Goal: Task Accomplishment & Management: Manage account settings

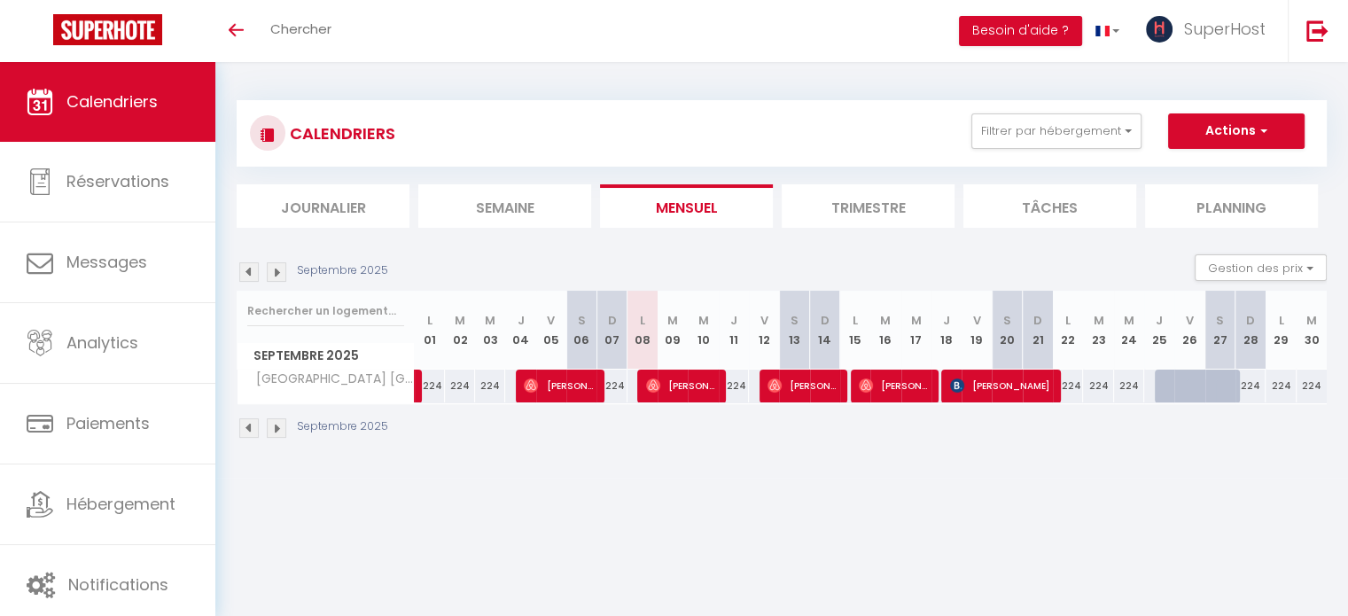
click at [783, 513] on body "🟢 Des questions ou besoin d'assistance pour la migration AirBnB? Connectez-vous…" at bounding box center [674, 370] width 1348 height 616
click at [889, 475] on div "CALENDRIERS Filtrer par hébergement Tous La colombe de [GEOGRAPHIC_DATA] in [GE…" at bounding box center [781, 270] width 1132 height 416
click at [911, 478] on body "🟢 Des questions ou besoin d'assistance pour la migration AirBnB? Connectez-vous…" at bounding box center [674, 370] width 1348 height 616
click at [1108, 135] on button "Filtrer par hébergement" at bounding box center [1056, 130] width 170 height 35
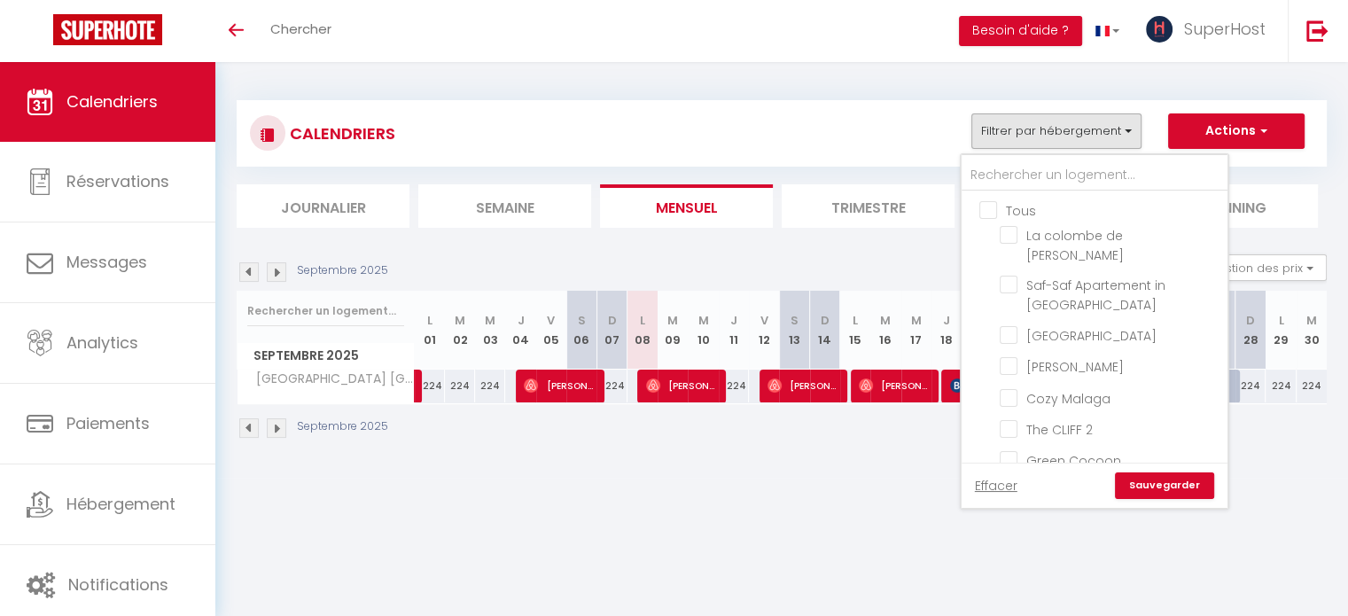
click at [990, 207] on input "Tous" at bounding box center [1112, 209] width 266 height 18
checkbox input "true"
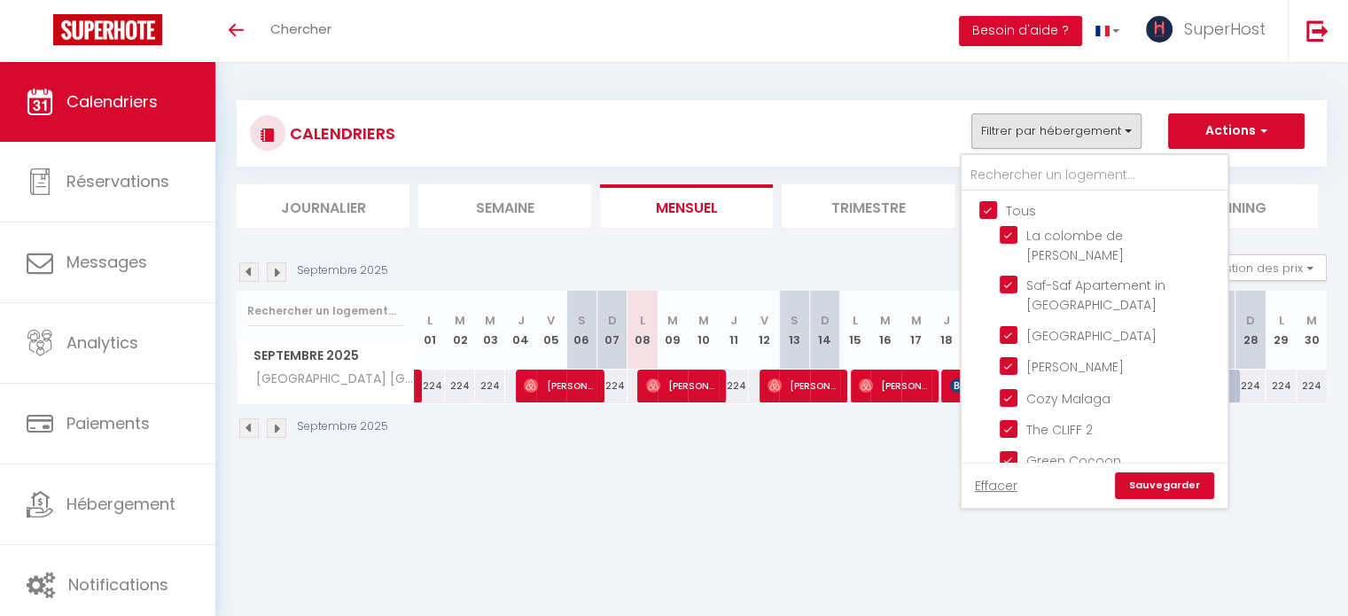
checkbox input "true"
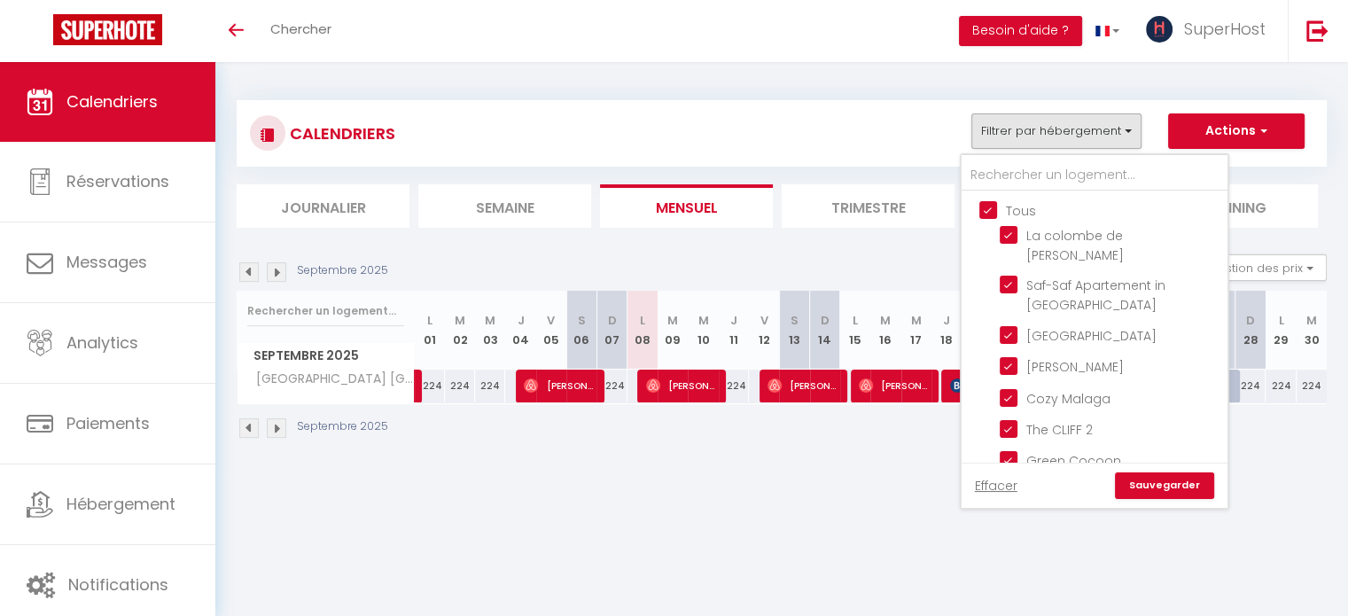
checkbox input "true"
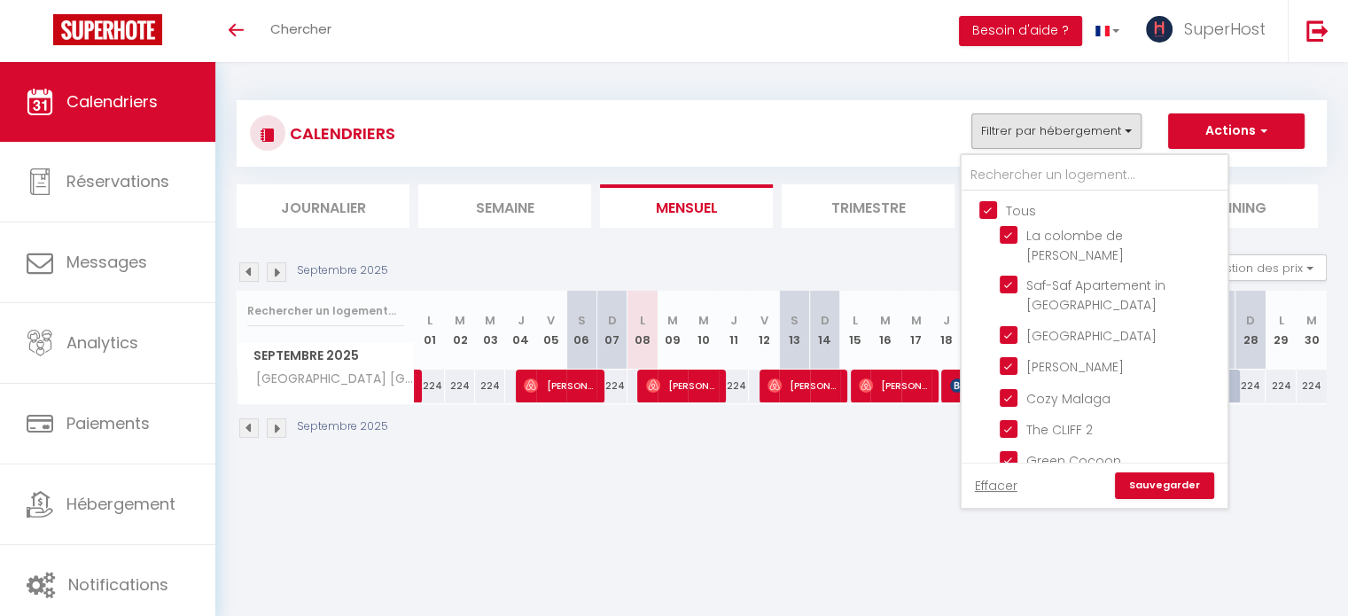
checkbox input "true"
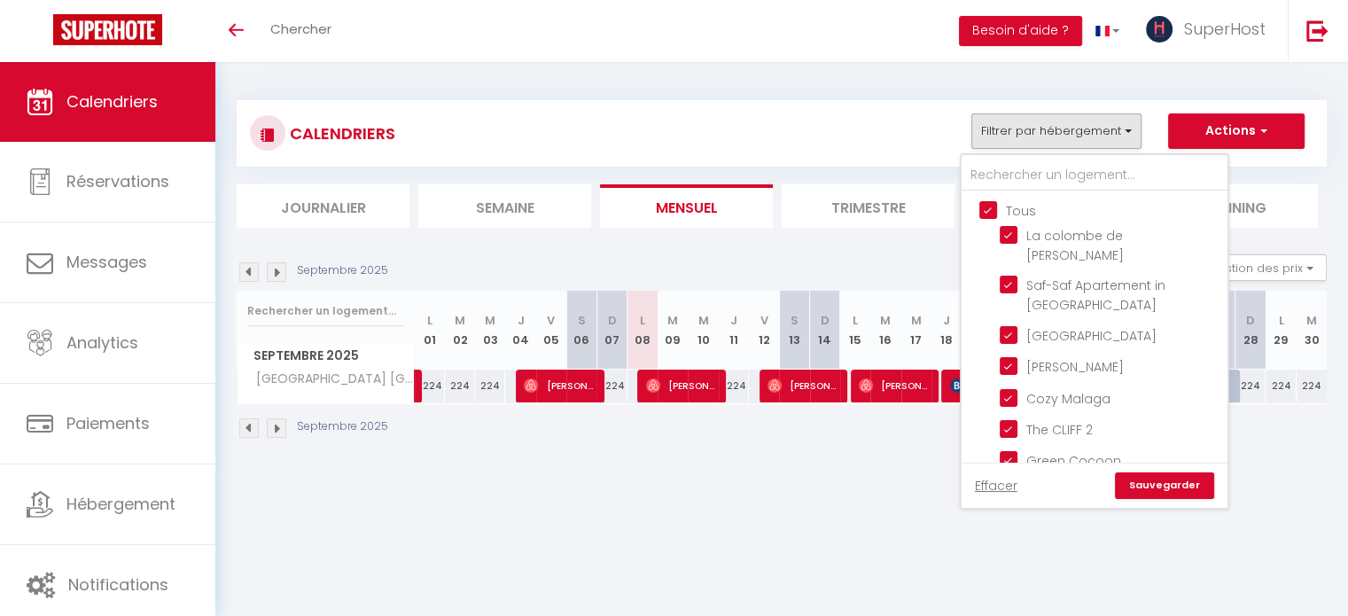
checkbox input "true"
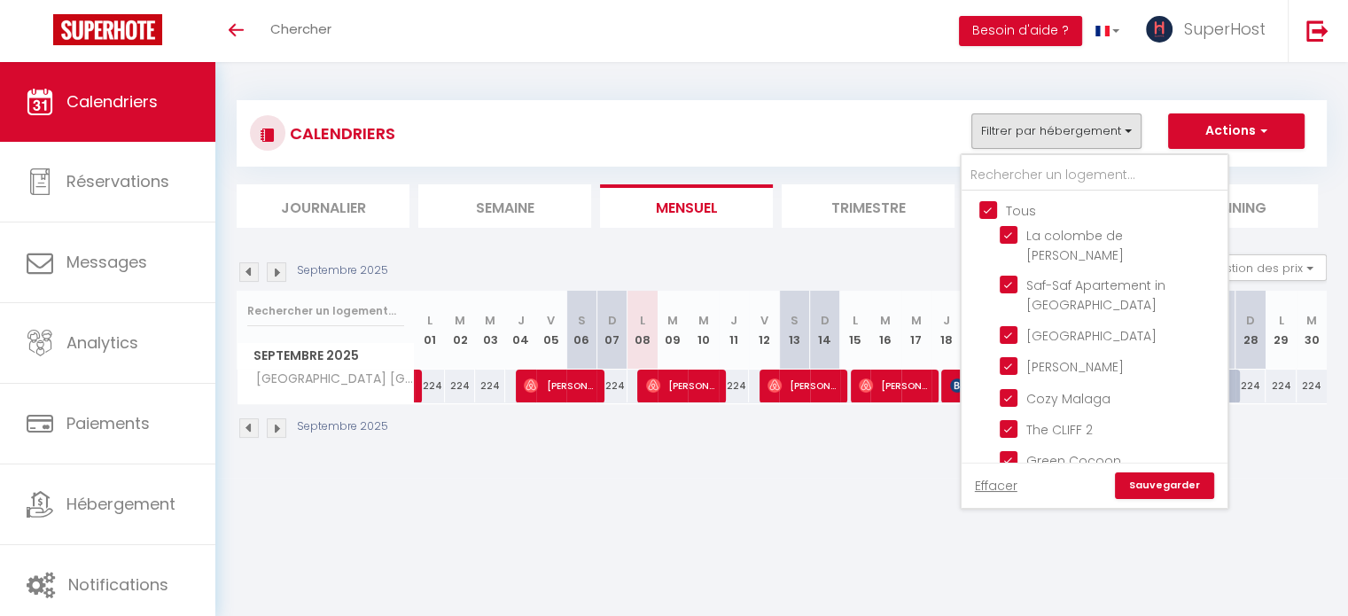
checkbox input "true"
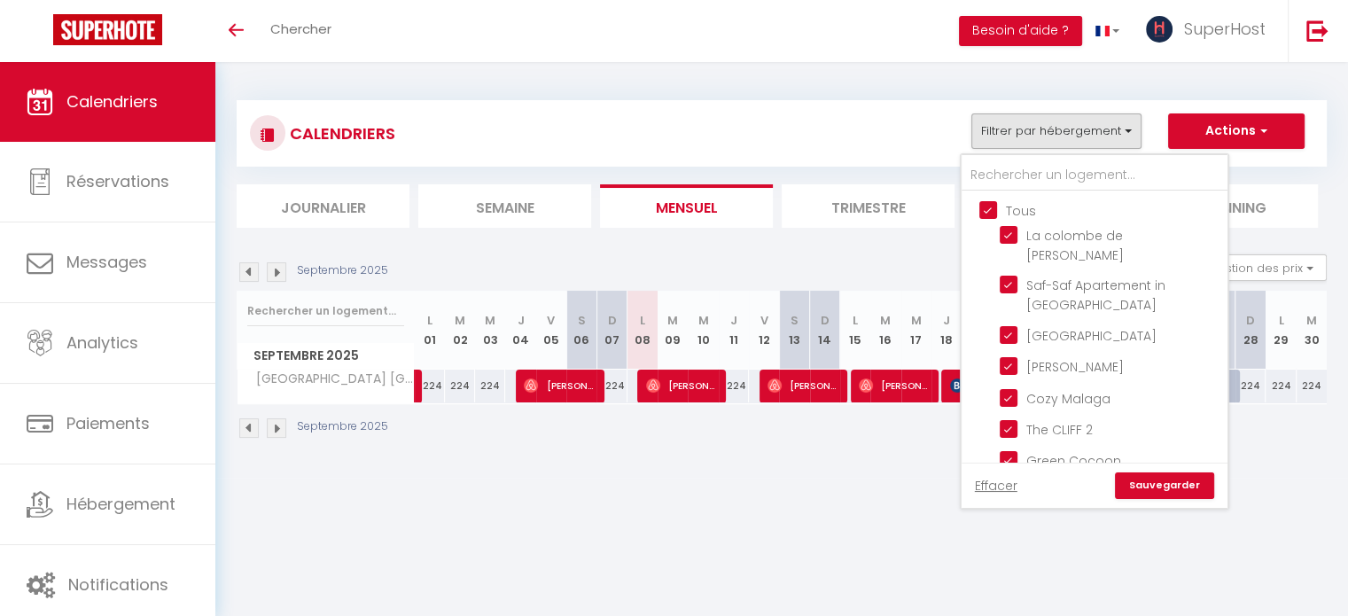
checkbox input "true"
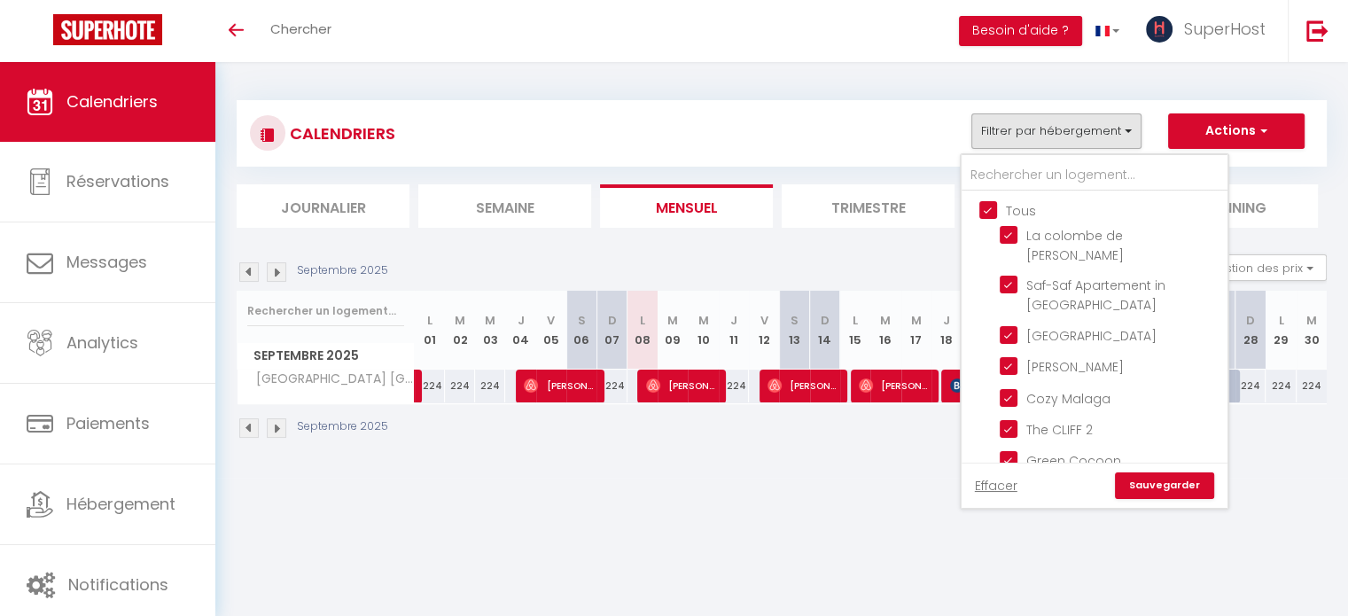
checkbox input "true"
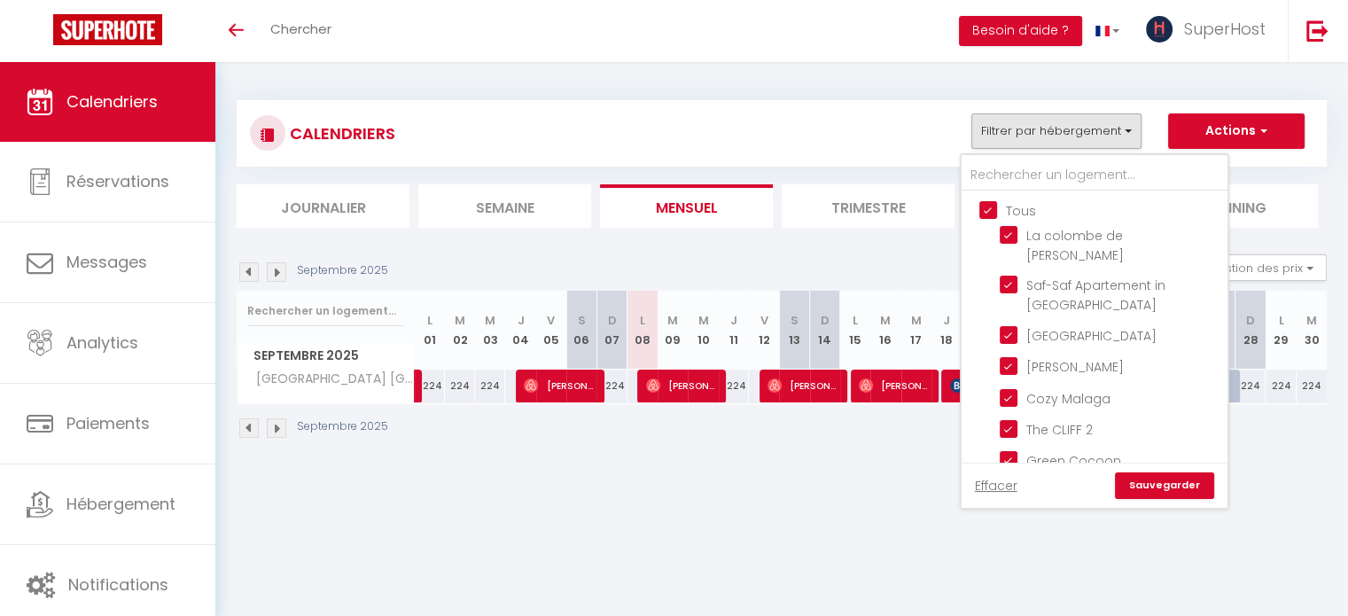
checkbox input "true"
click at [992, 206] on input "Tous" at bounding box center [1112, 209] width 266 height 18
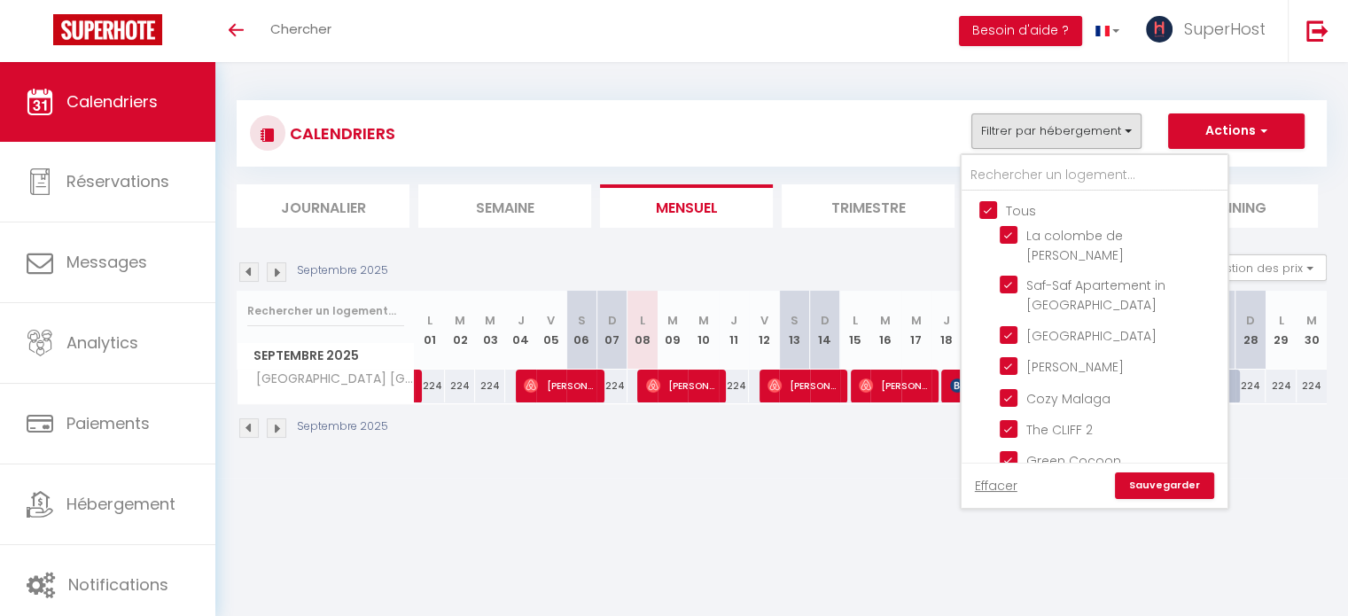
checkbox input "false"
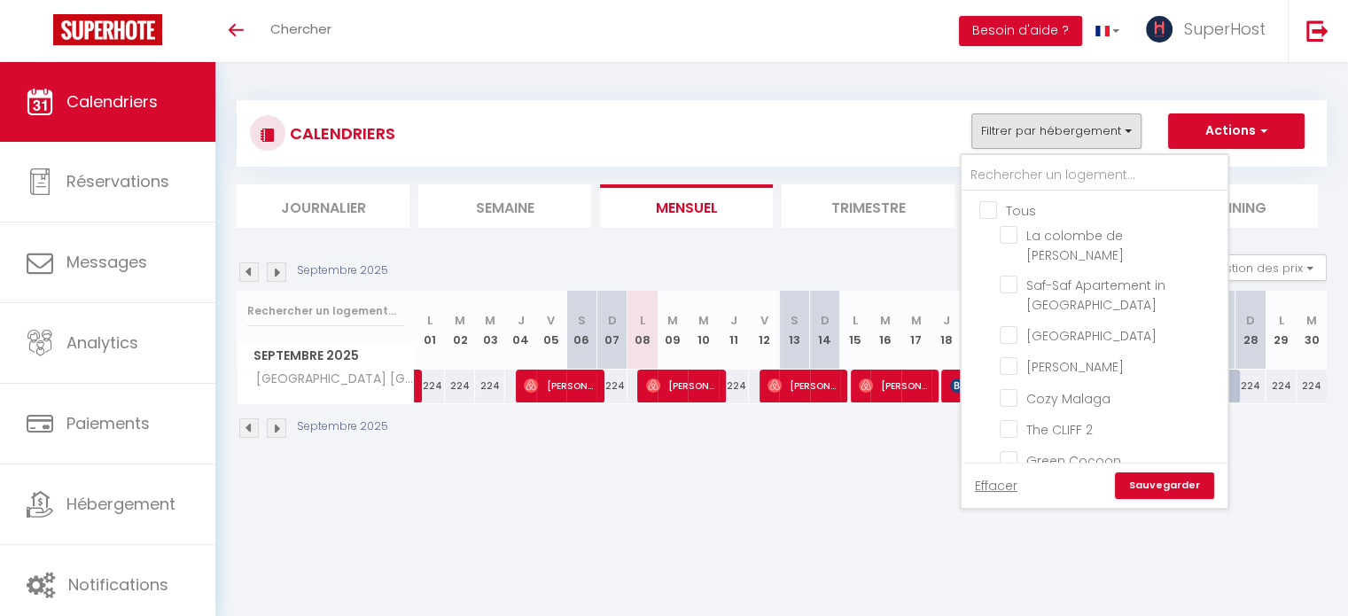
checkbox input "false"
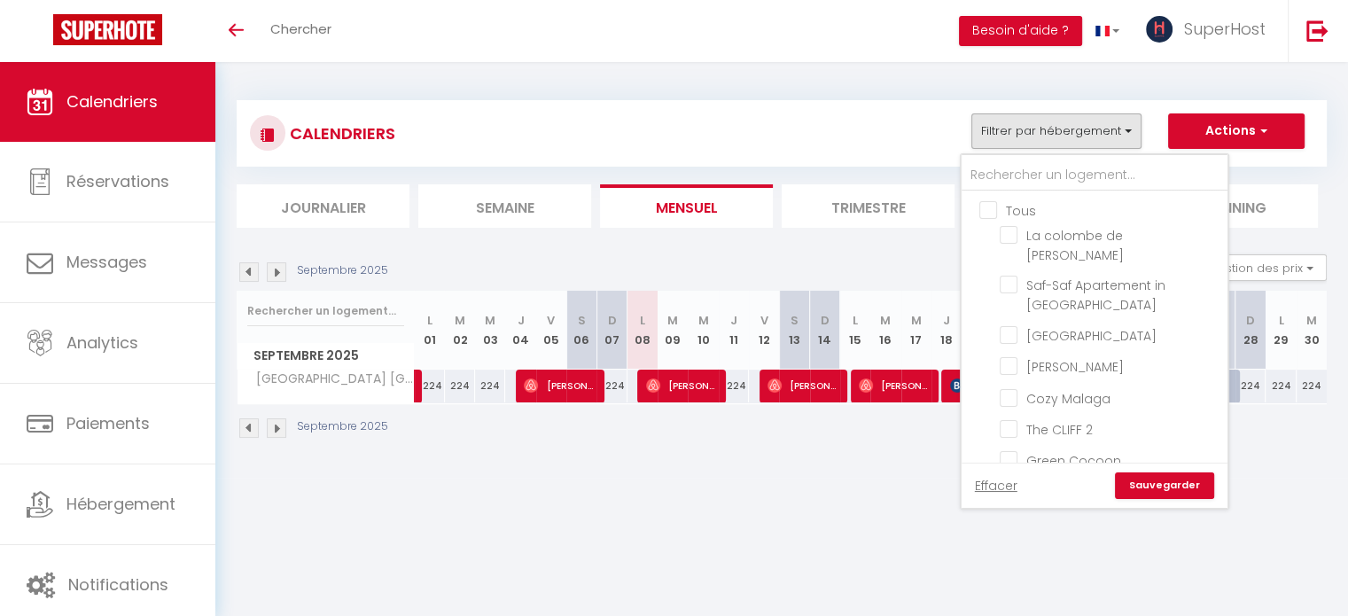
checkbox input "false"
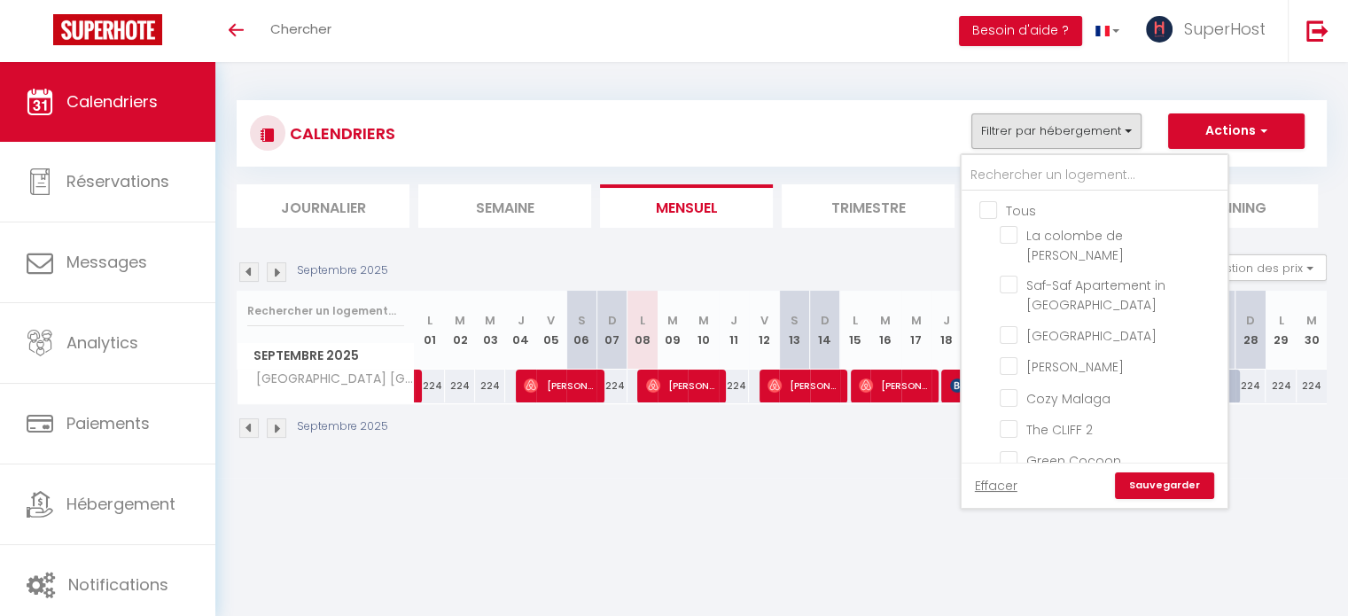
checkbox input "false"
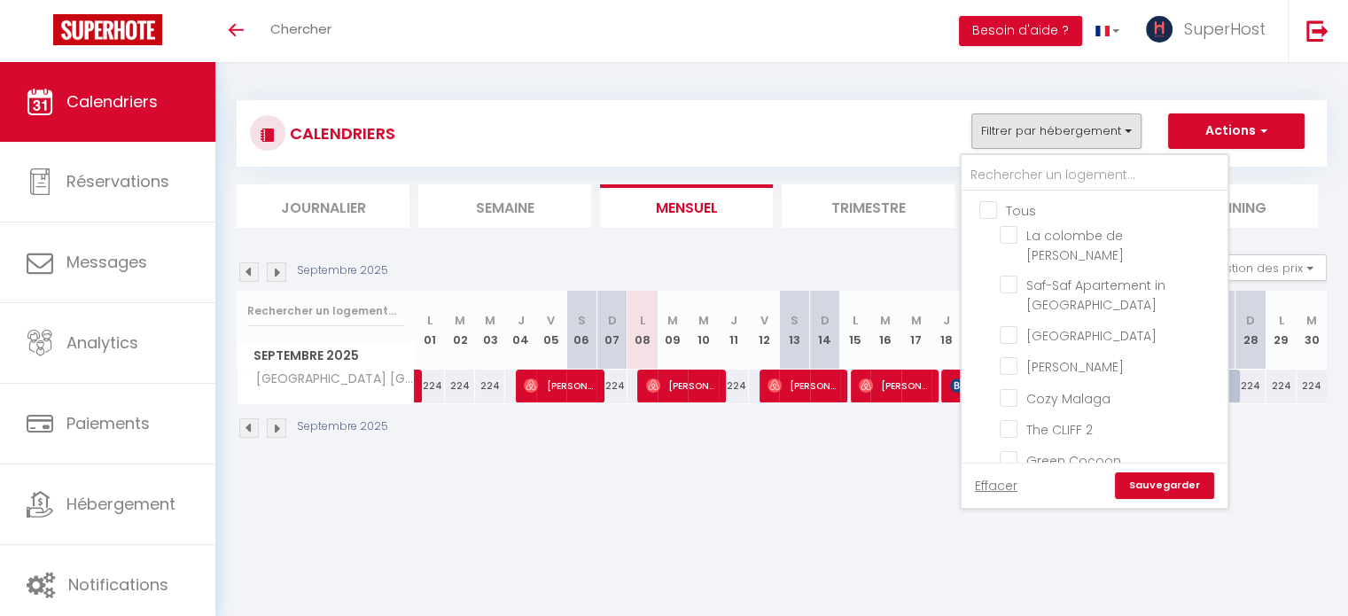
checkbox input "false"
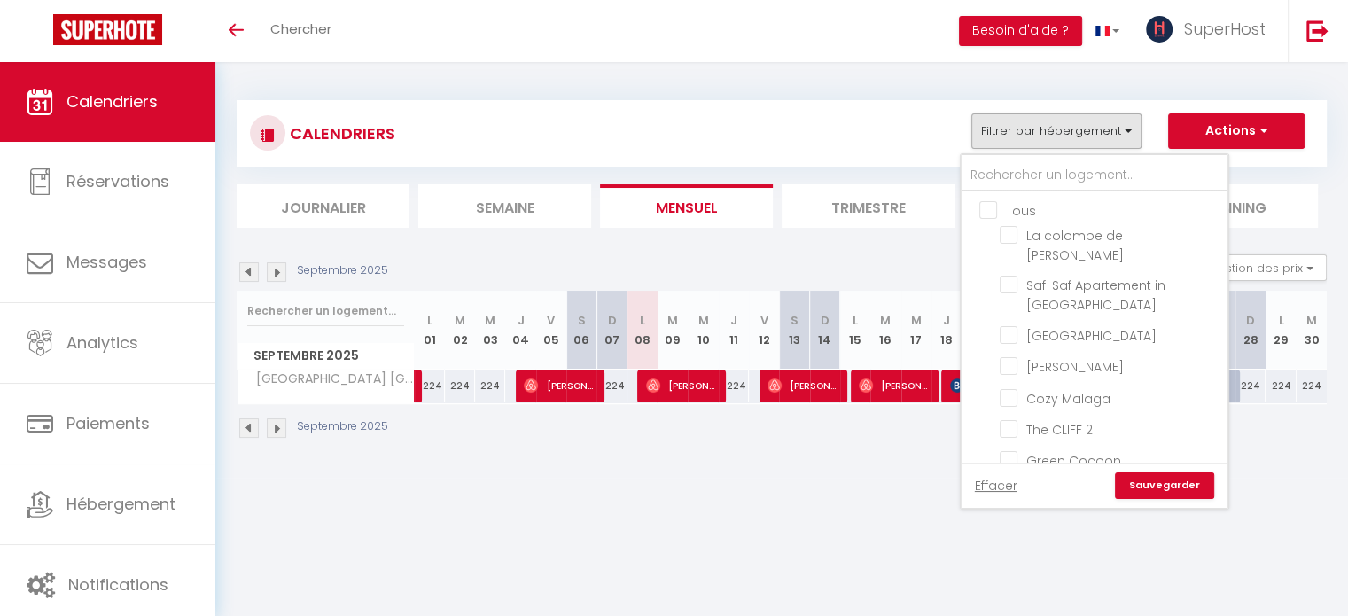
checkbox input "false"
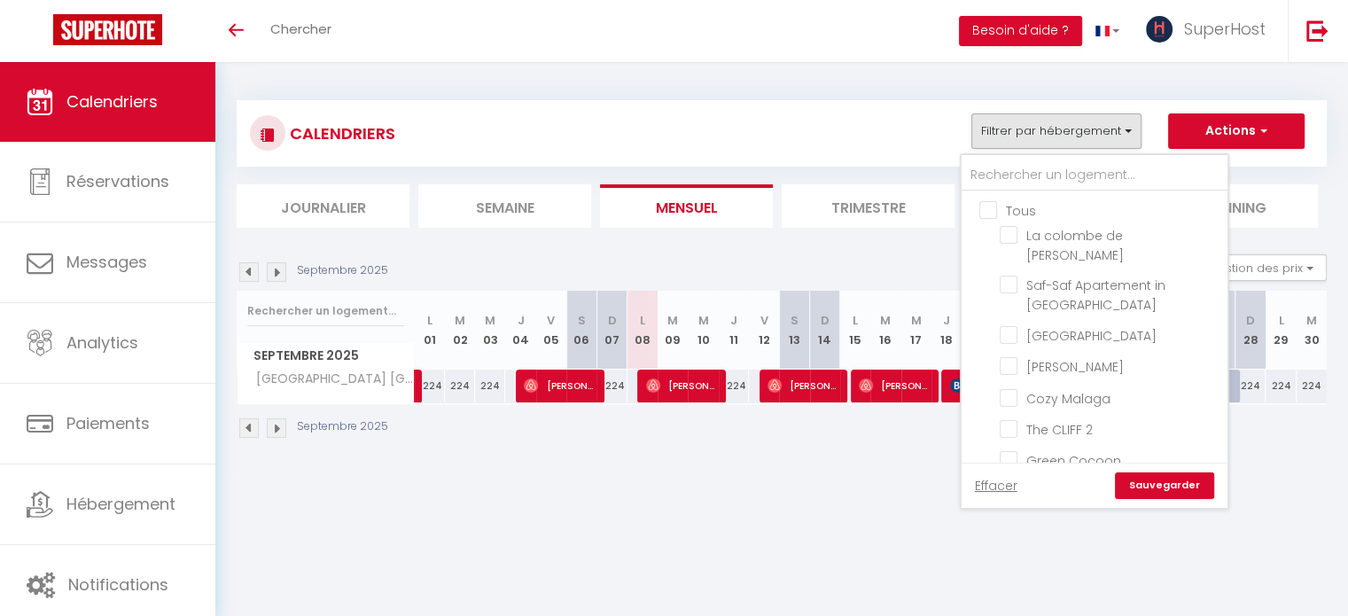
checkbox input "false"
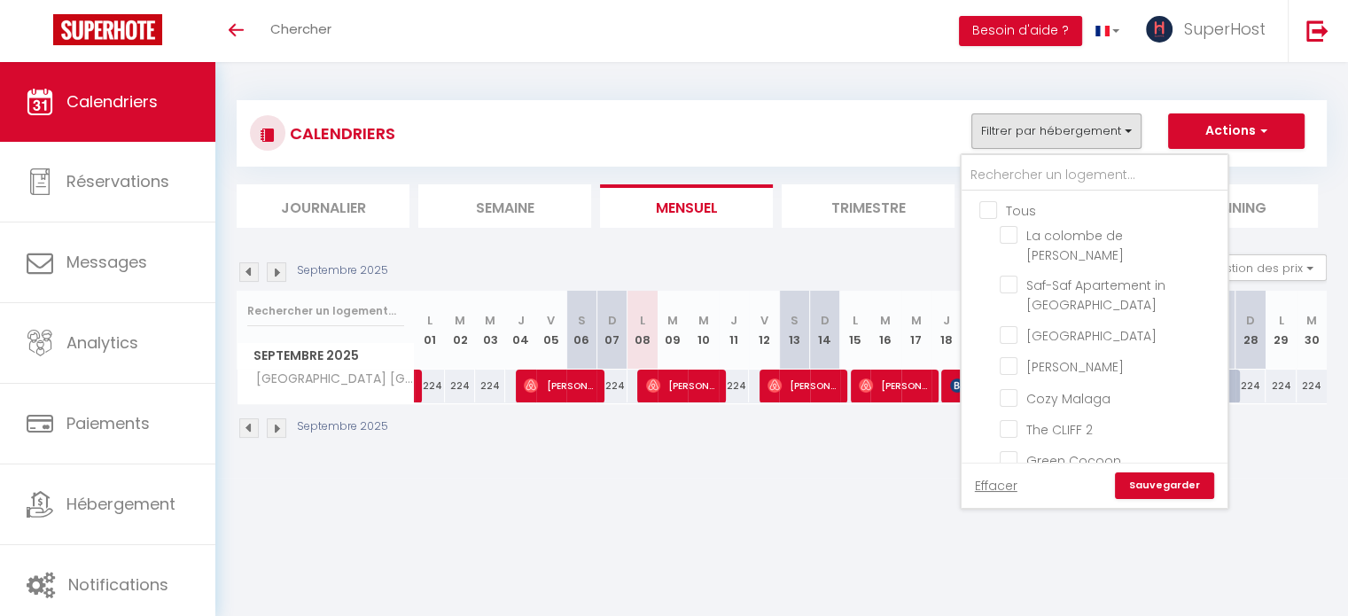
checkbox input "false"
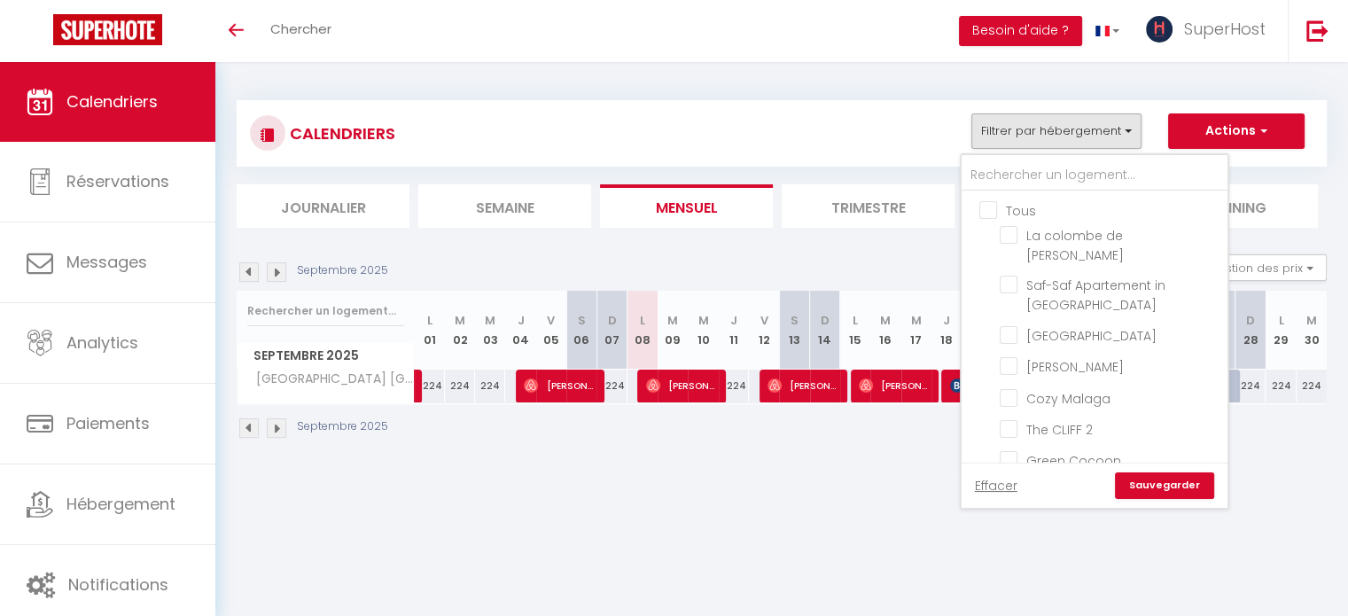
checkbox input "false"
click at [1020, 172] on input "text" at bounding box center [1094, 175] width 266 height 32
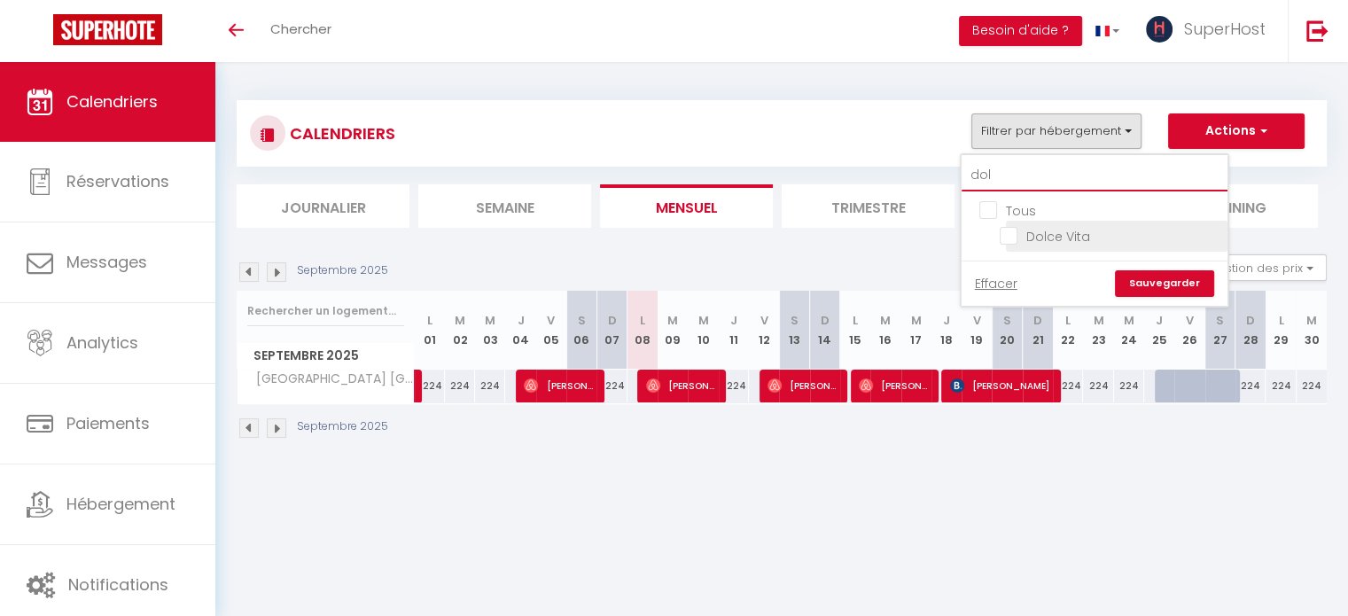
type input "dol"
click at [1010, 232] on input "Dolce Vita" at bounding box center [1110, 235] width 222 height 18
checkbox input "true"
click at [1159, 278] on link "Sauvegarder" at bounding box center [1164, 283] width 99 height 27
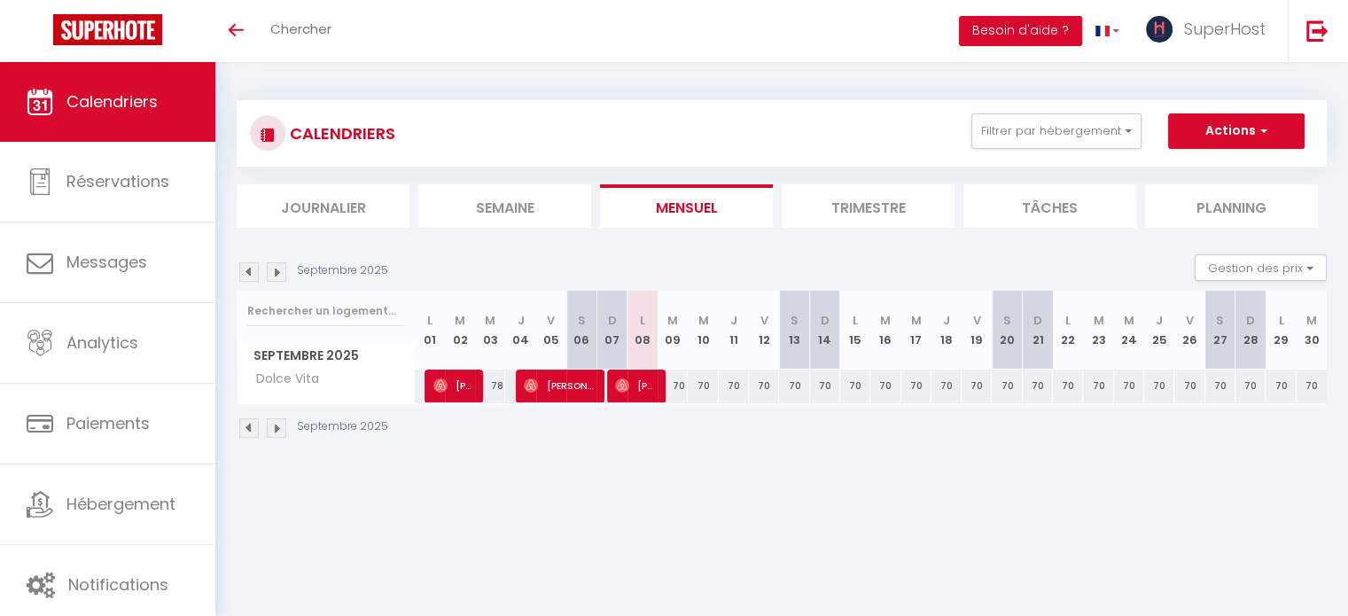
click at [247, 430] on img at bounding box center [248, 427] width 19 height 19
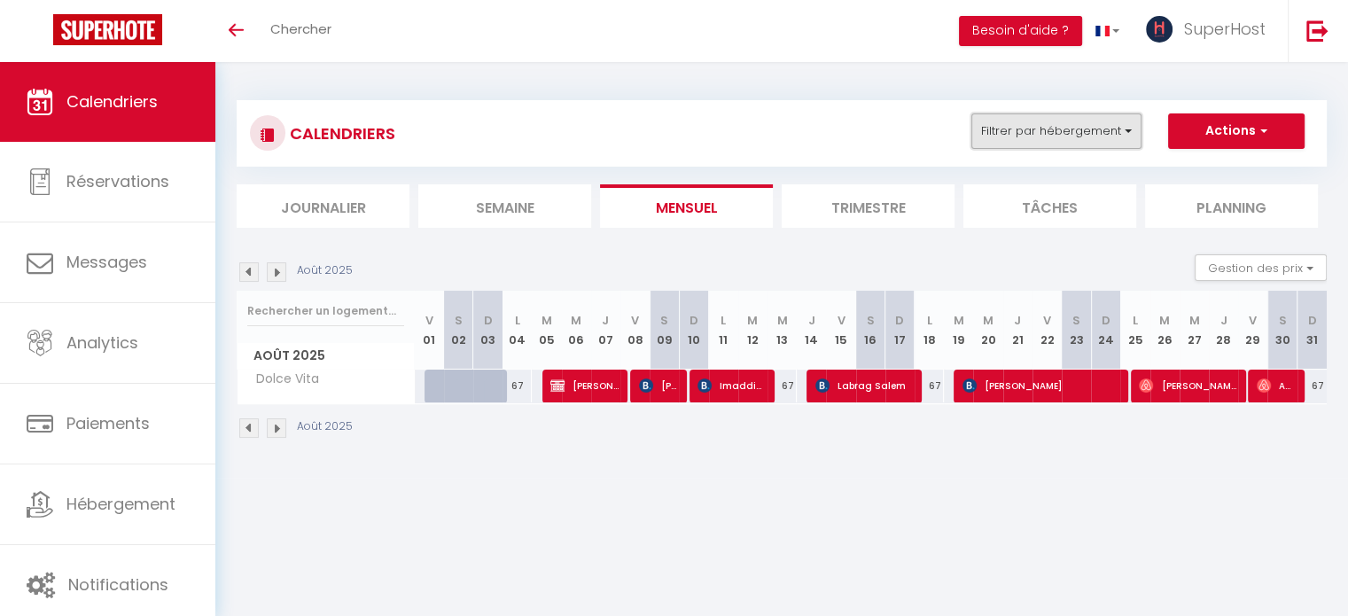
click at [1044, 128] on button "Filtrer par hébergement" at bounding box center [1056, 130] width 170 height 35
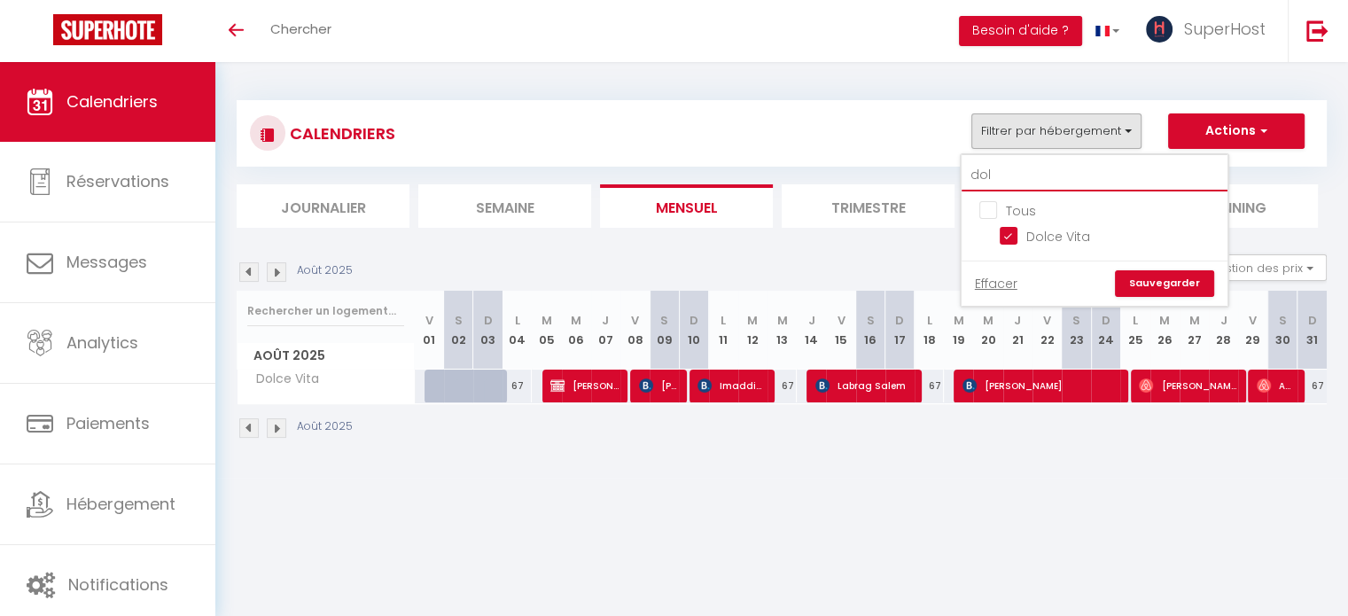
click at [1016, 183] on input "dol" at bounding box center [1094, 175] width 266 height 32
type input "d"
checkbox input "false"
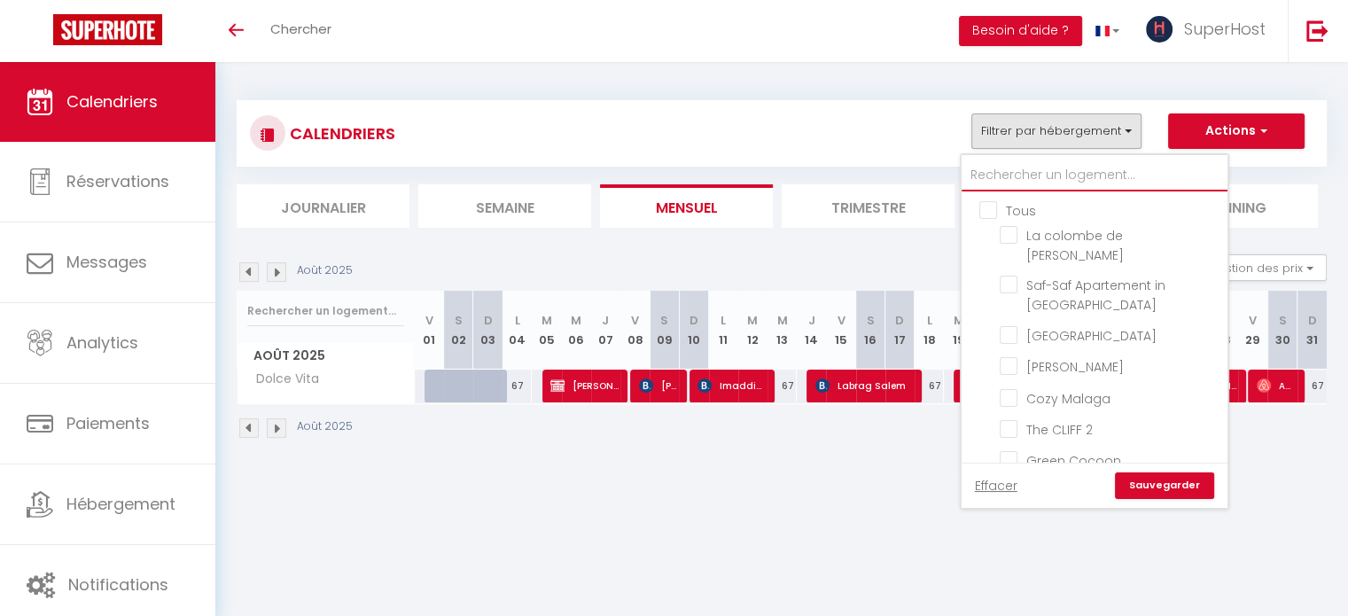
type input "c"
checkbox input "true"
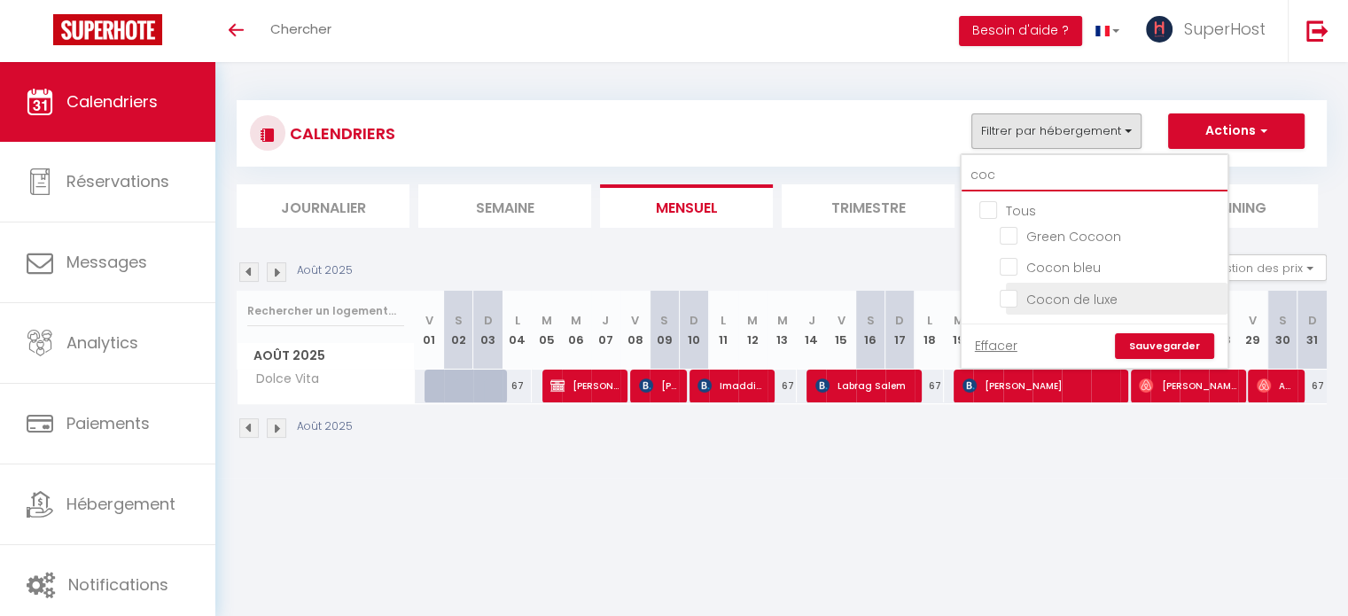
type input "coc"
click at [1008, 292] on input "Cocon de luxe" at bounding box center [1110, 297] width 222 height 18
checkbox input "true"
click at [1177, 339] on link "Sauvegarder" at bounding box center [1164, 346] width 99 height 27
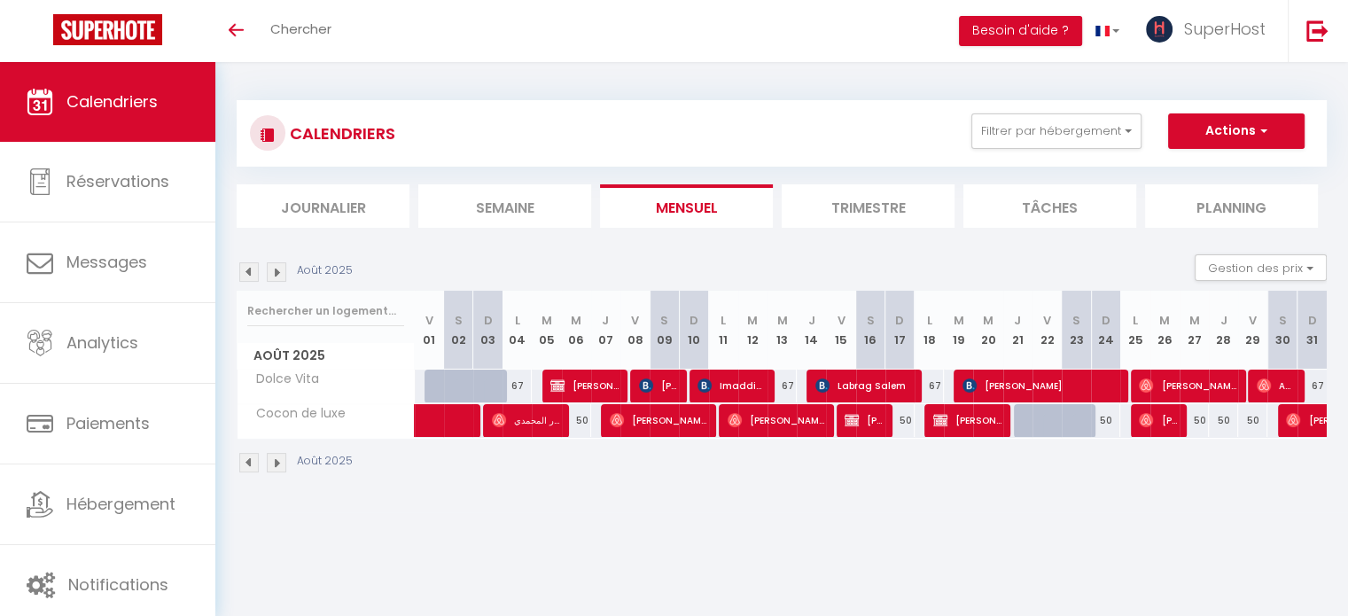
click at [1076, 424] on div at bounding box center [1086, 431] width 29 height 34
type input "50"
type input "[PERSON_NAME] 23 Août 2025"
type input "Dim 24 Août 2025"
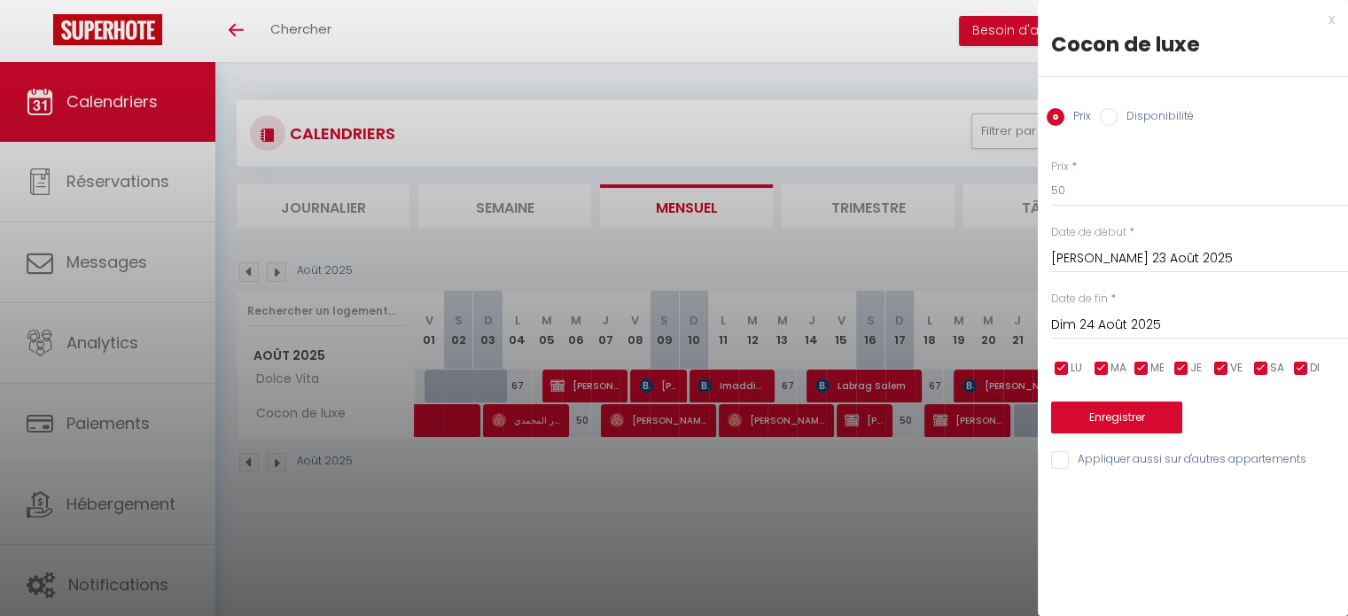
click at [861, 480] on div at bounding box center [674, 308] width 1348 height 616
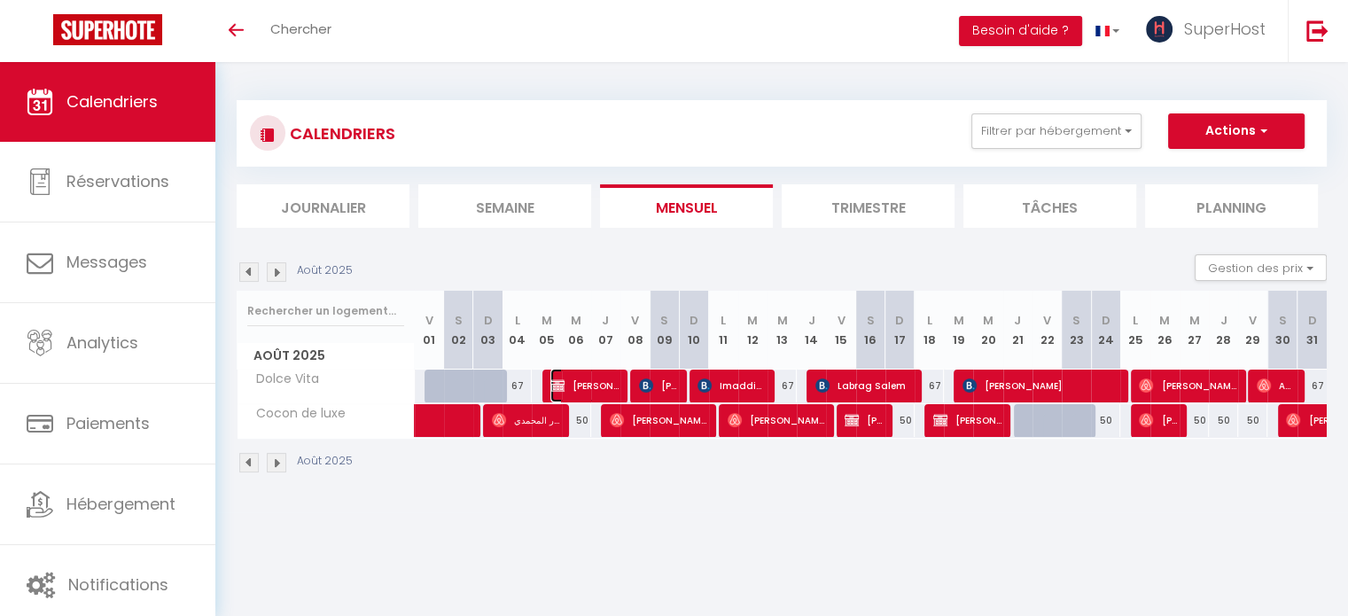
click at [586, 383] on span "[PERSON_NAME]" at bounding box center [584, 386] width 68 height 34
select select "OK"
select select "KO"
select select "0"
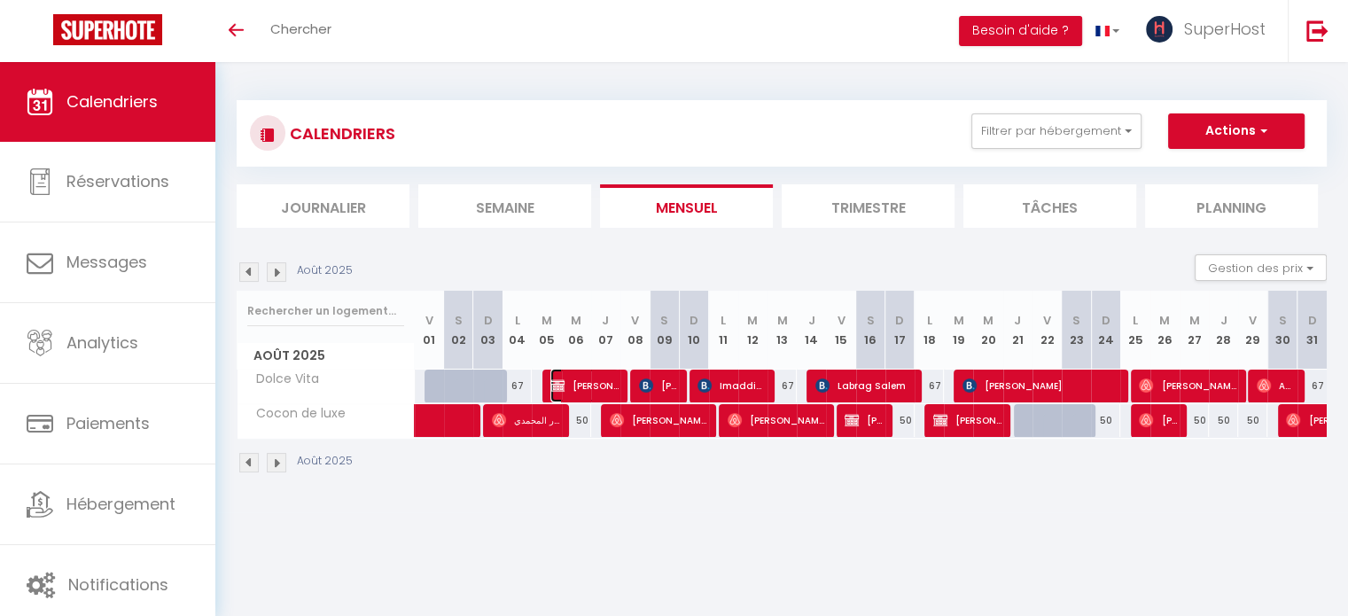
select select "1"
select select
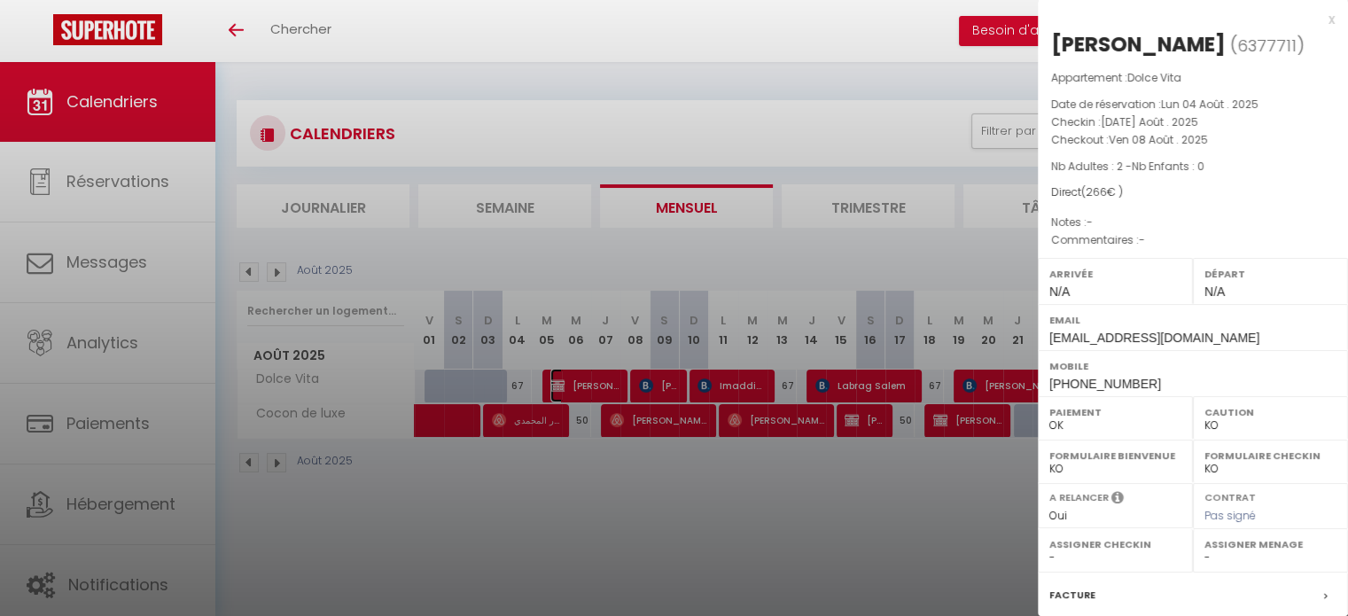
select select "47188"
select select "35056"
click at [624, 497] on div at bounding box center [674, 308] width 1348 height 616
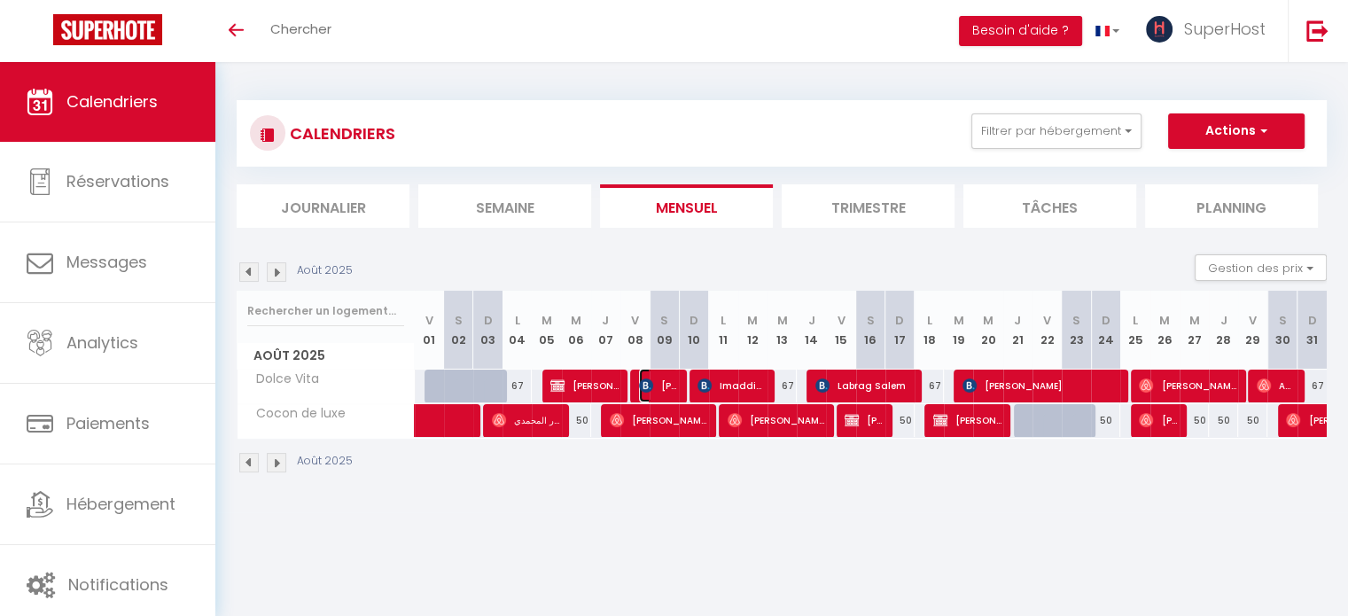
click at [670, 388] on span "[PERSON_NAME]" at bounding box center [658, 386] width 39 height 34
select select "35056"
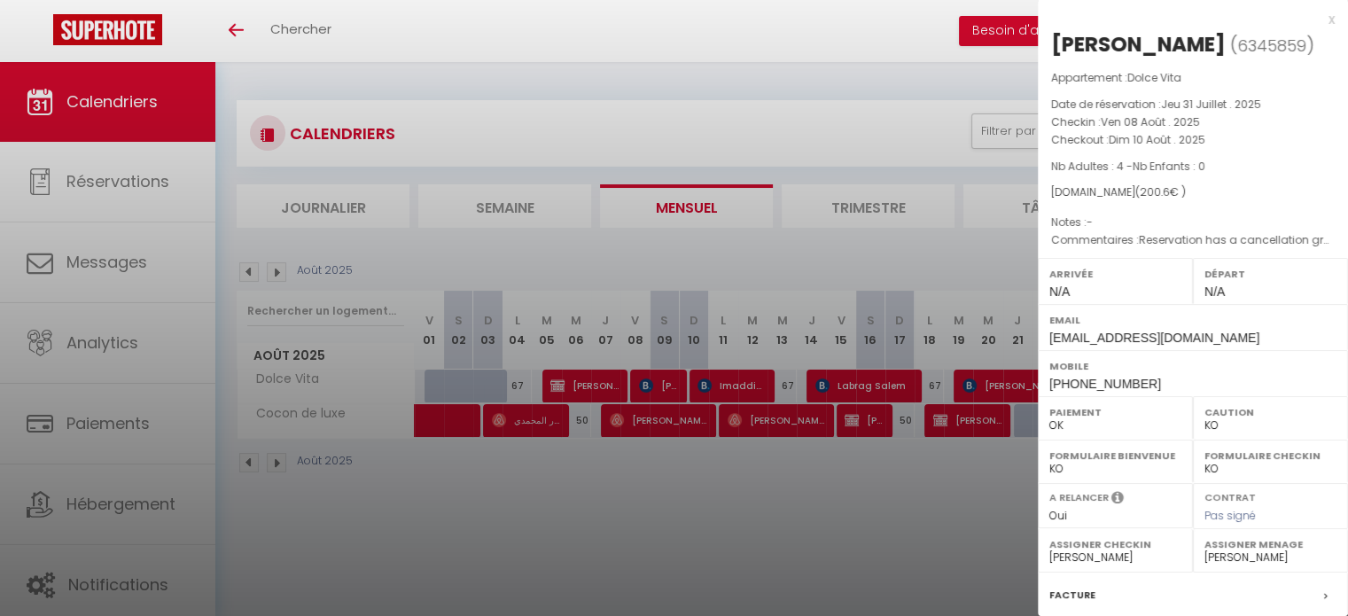
click at [706, 508] on div at bounding box center [674, 308] width 1348 height 616
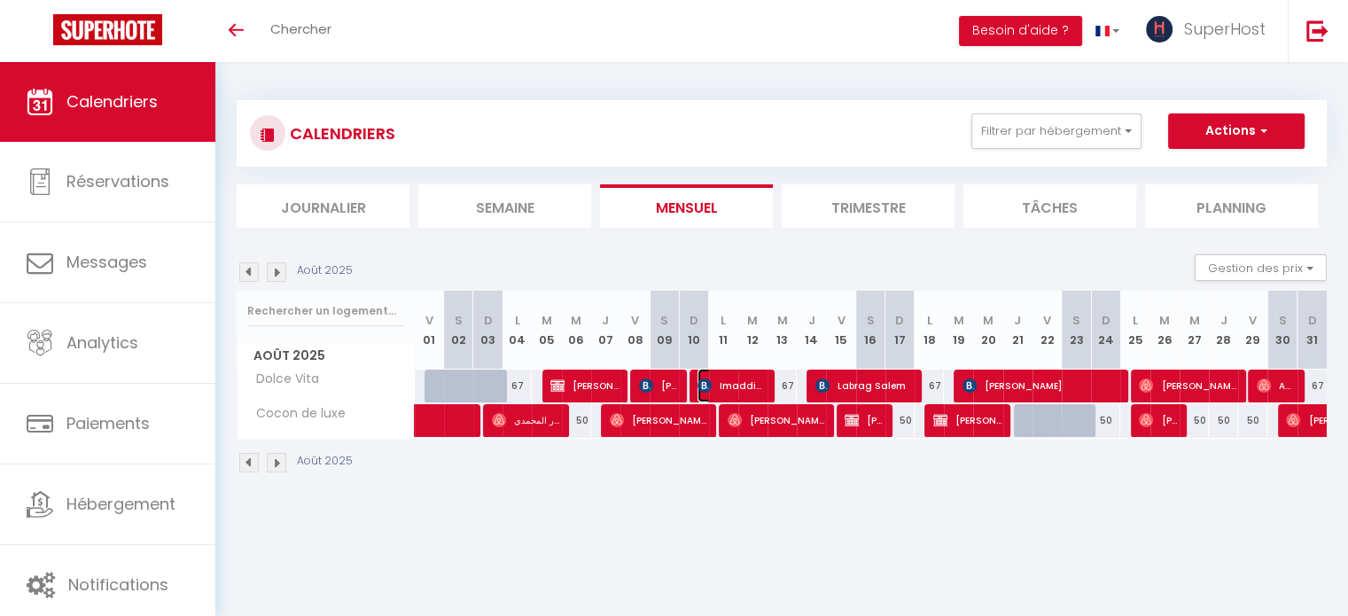
click at [737, 379] on span "Imaddine Antra" at bounding box center [731, 386] width 68 height 34
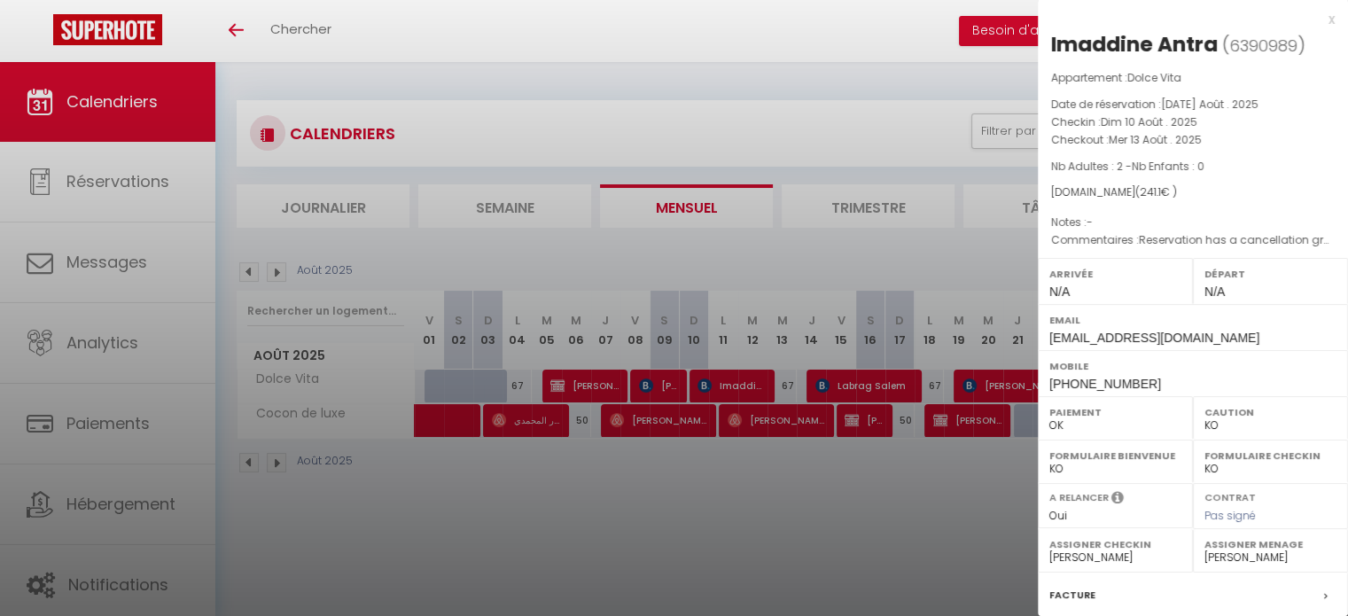
click at [764, 534] on div at bounding box center [674, 308] width 1348 height 616
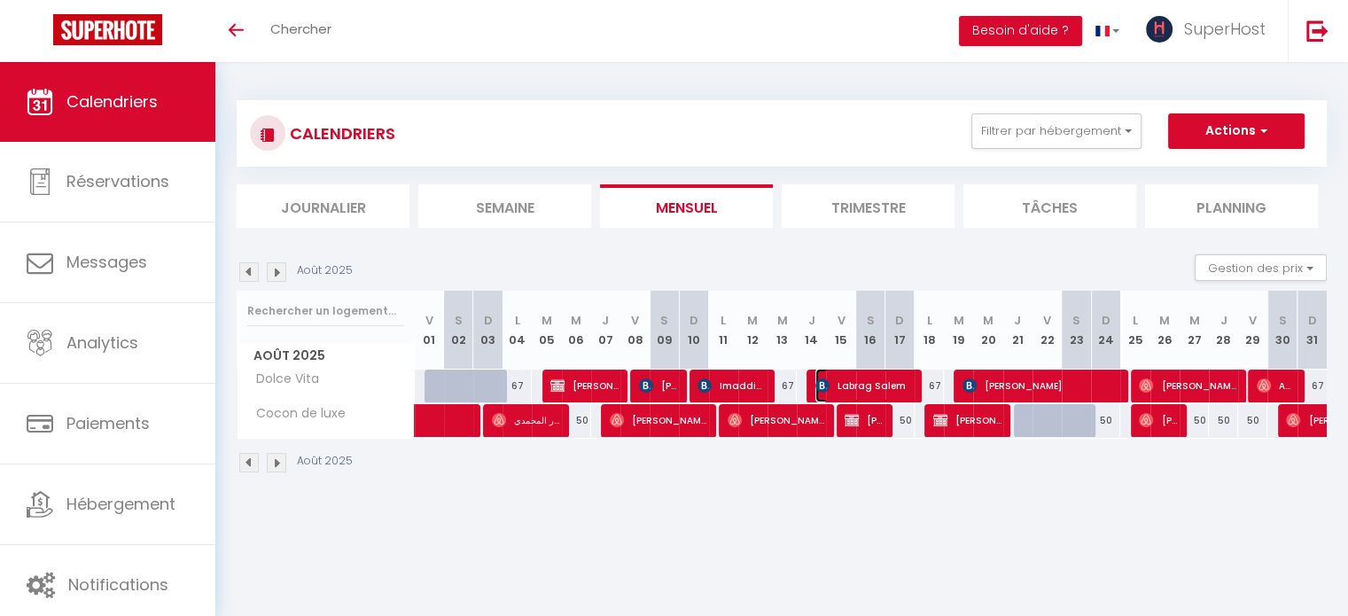
click at [848, 382] on span "Labrag Salem" at bounding box center [863, 386] width 97 height 34
select select "35056"
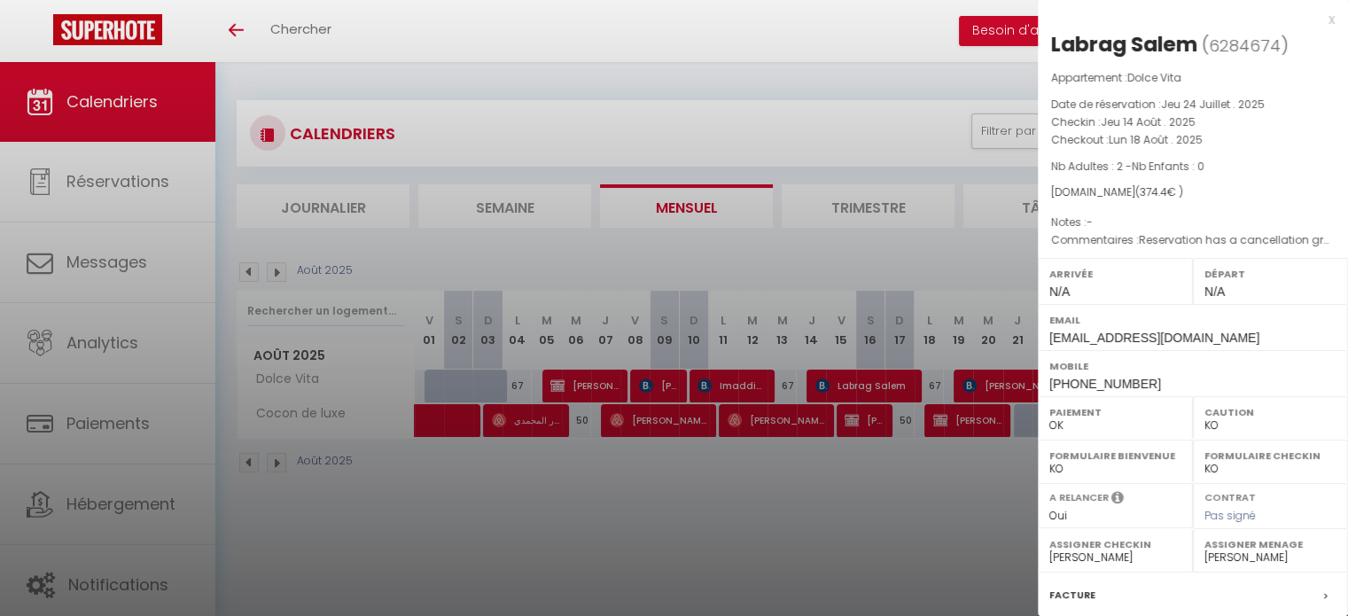
click at [805, 514] on div at bounding box center [674, 308] width 1348 height 616
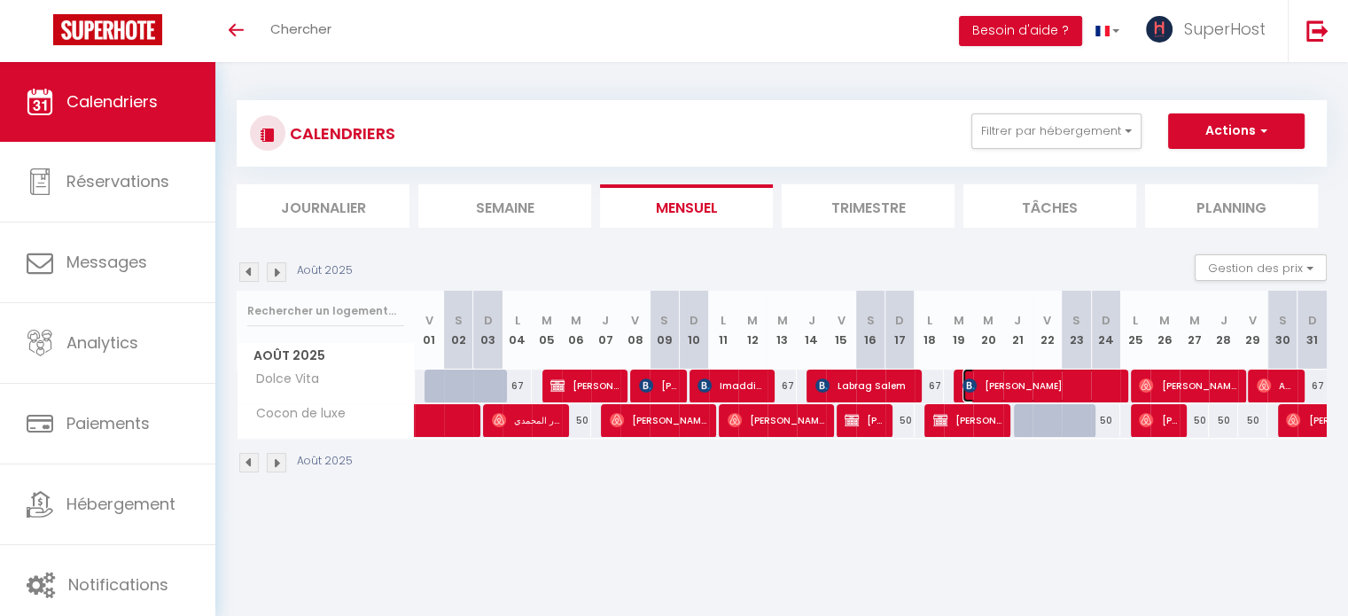
click at [1056, 385] on span "[PERSON_NAME]" at bounding box center [1040, 386] width 156 height 34
select select "41418"
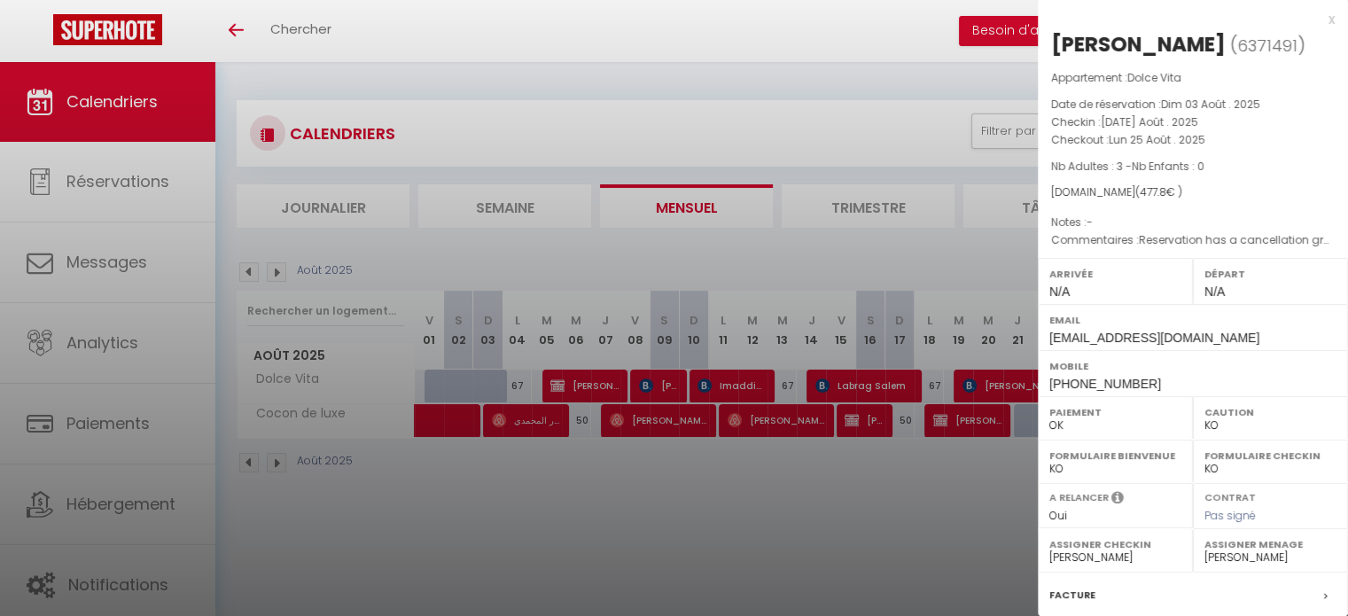
click at [828, 524] on div at bounding box center [674, 308] width 1348 height 616
